Goal: Communication & Community: Answer question/provide support

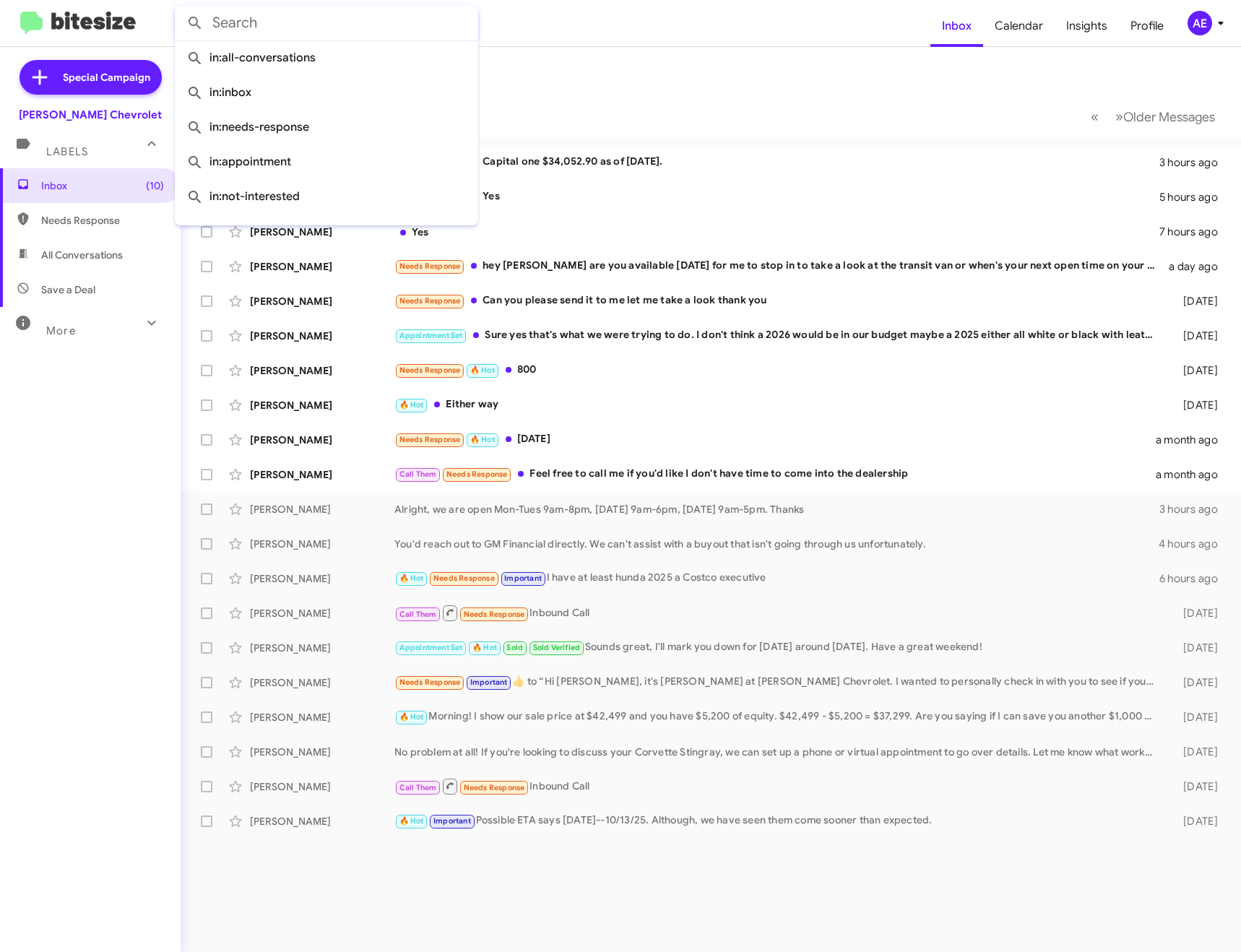
scroll to position [72, 0]
click at [623, 67] on mat-toolbar-row "Inbox" at bounding box center [711, 70] width 1061 height 46
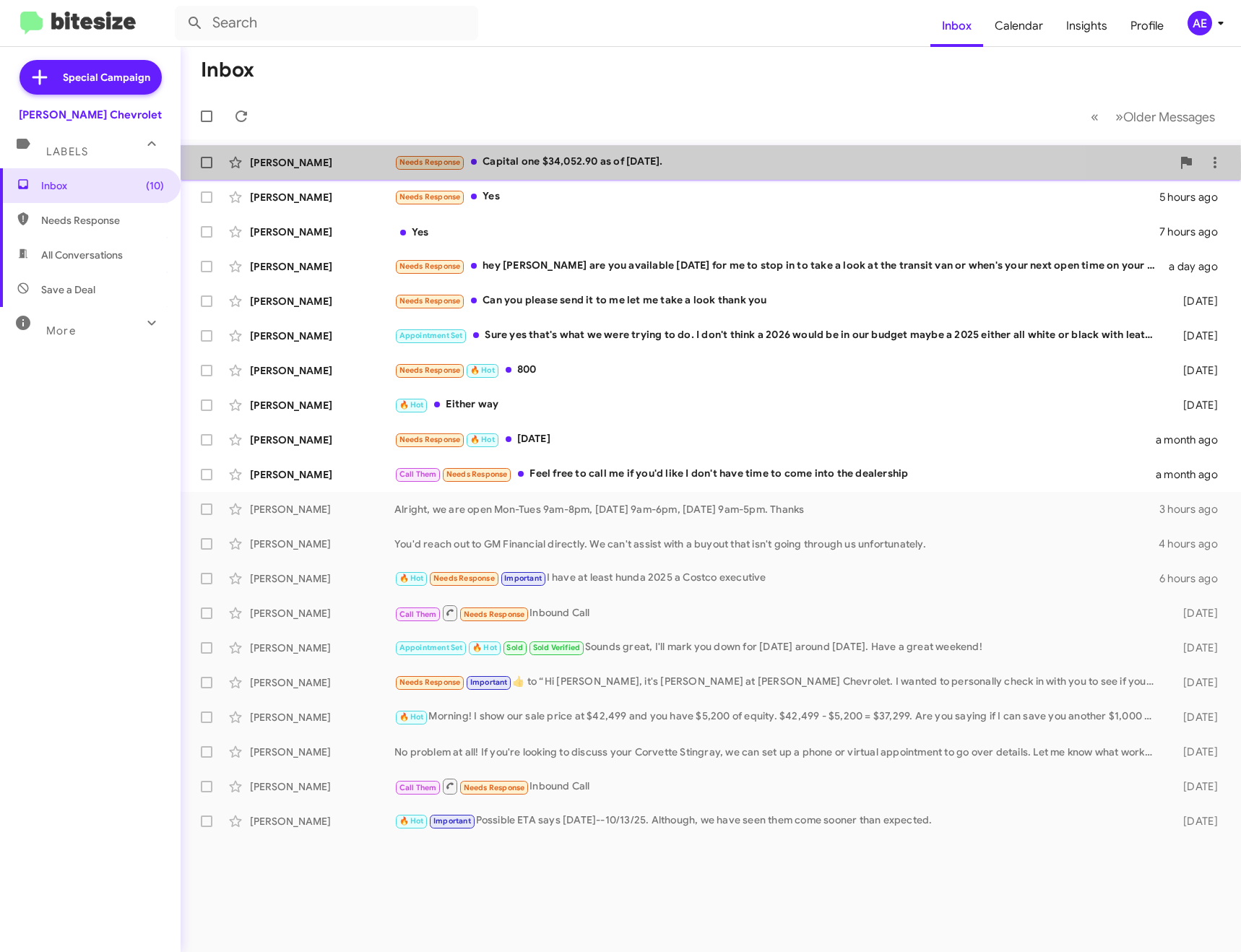
click at [520, 165] on div "Needs Response Capital one $34,052.90 as of [DATE]." at bounding box center [783, 162] width 777 height 17
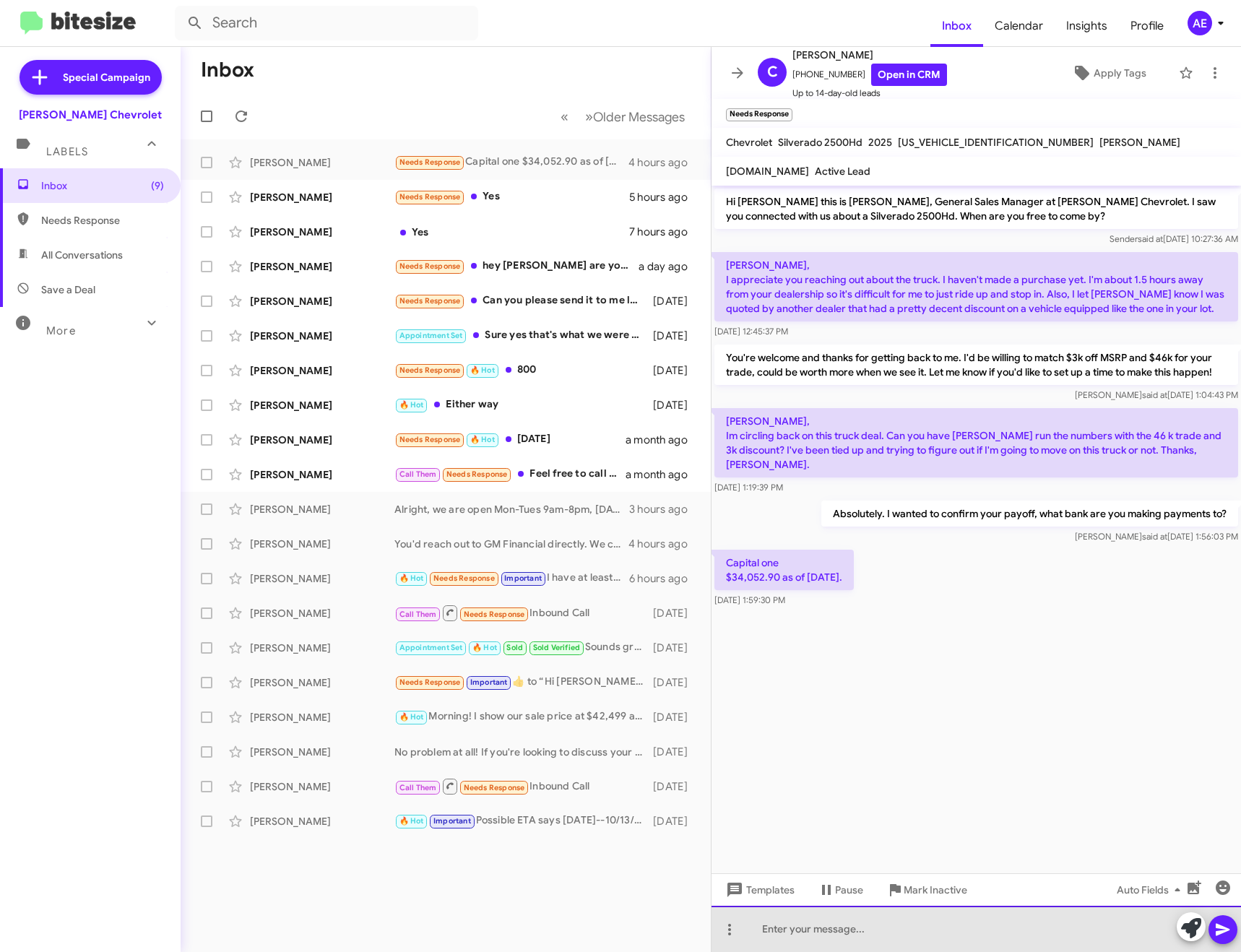
click at [820, 941] on div at bounding box center [976, 928] width 529 height 46
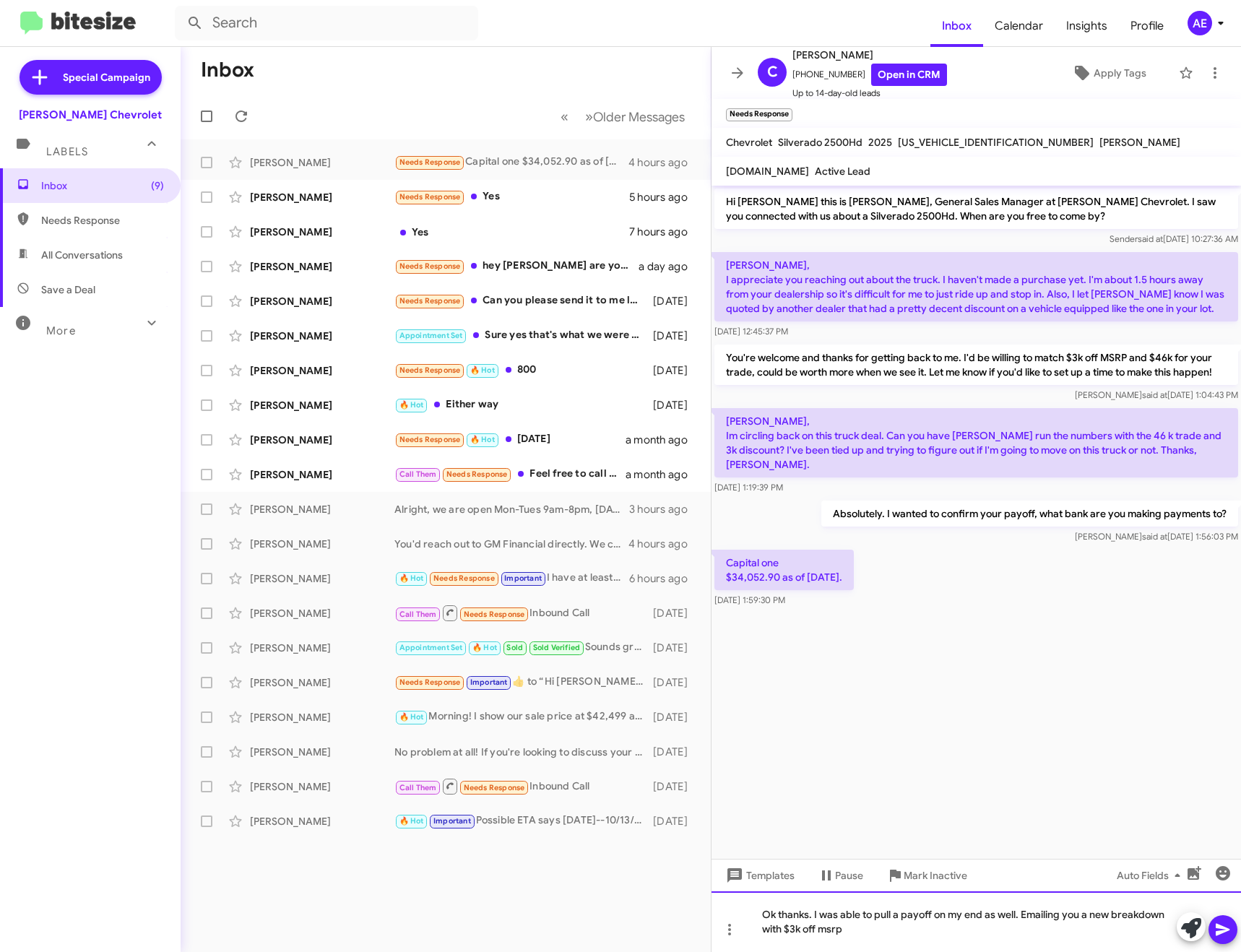
click at [881, 937] on div "Ok thanks. I was able to pull a payoff on my end as well. Emailing you a new br…" at bounding box center [976, 921] width 529 height 61
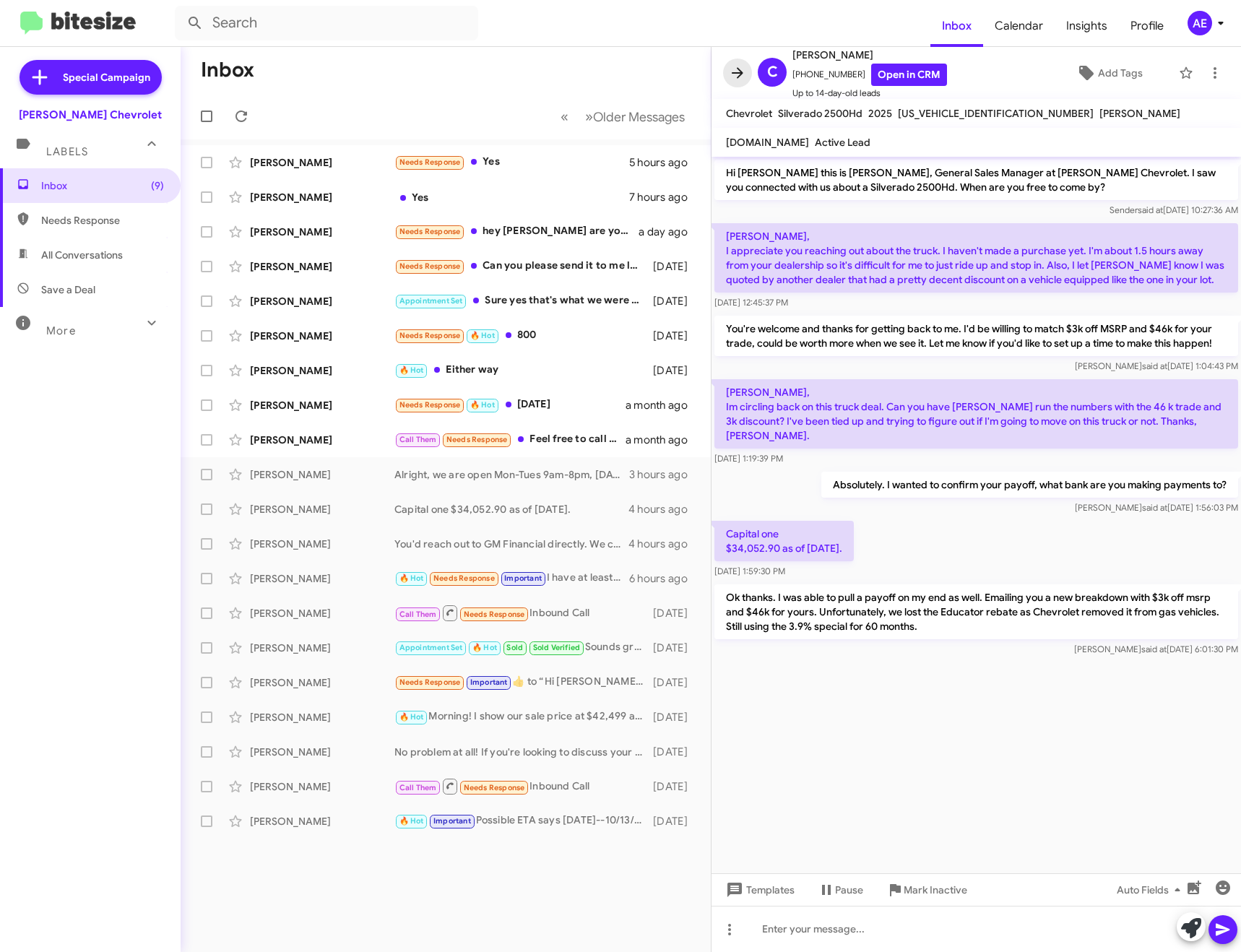
click at [741, 69] on icon at bounding box center [737, 73] width 18 height 18
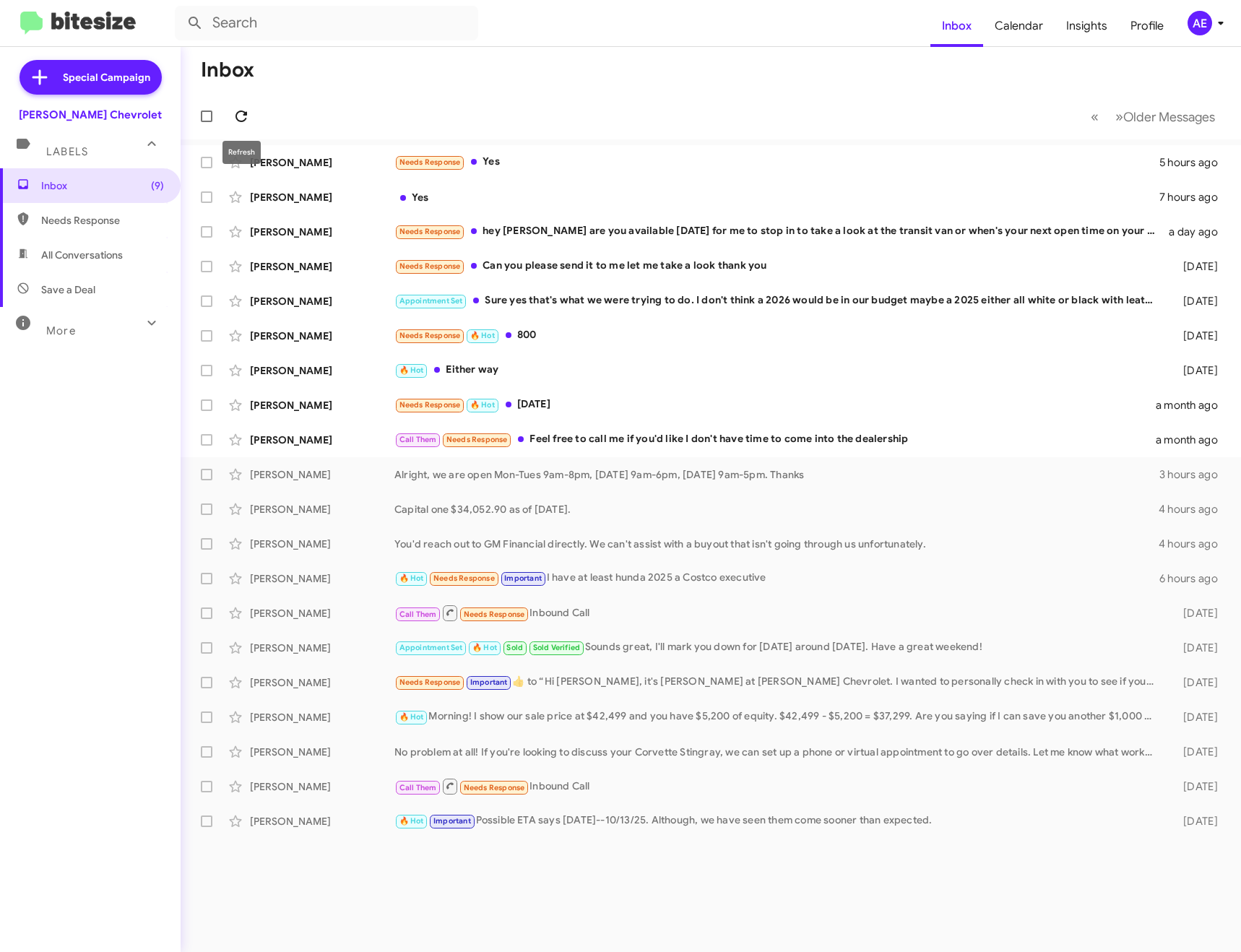
click at [249, 118] on span at bounding box center [241, 116] width 29 height 18
